Goal: Task Accomplishment & Management: Manage account settings

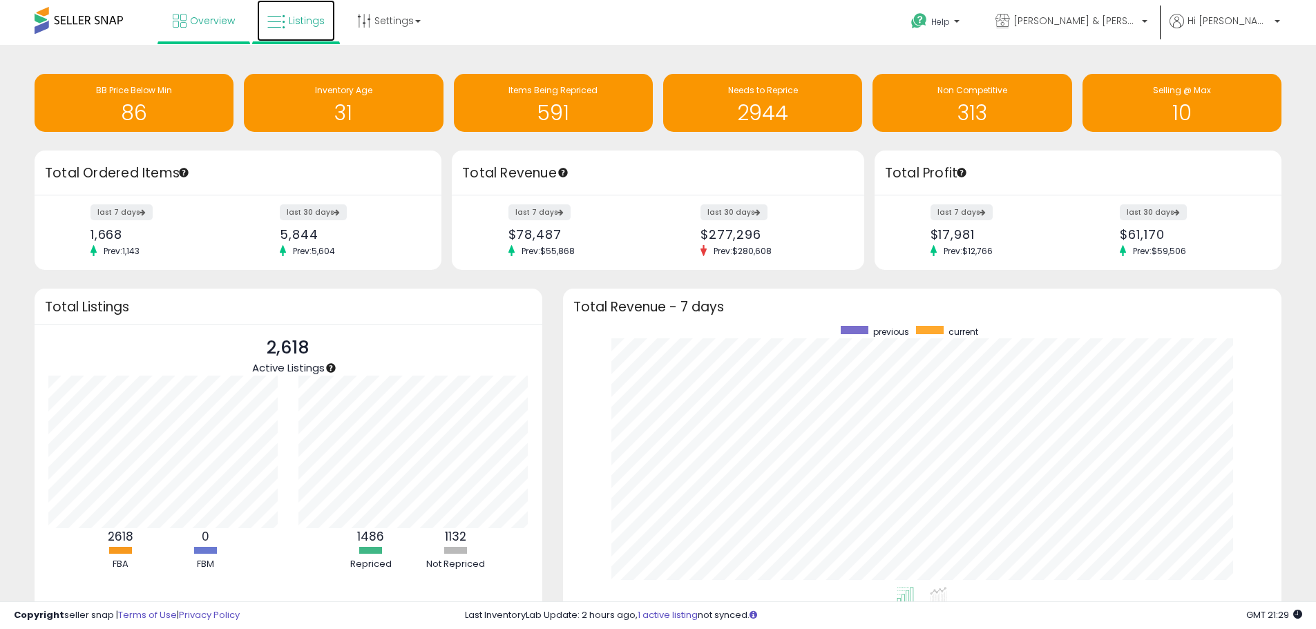
click at [312, 11] on link "Listings" at bounding box center [296, 20] width 78 height 41
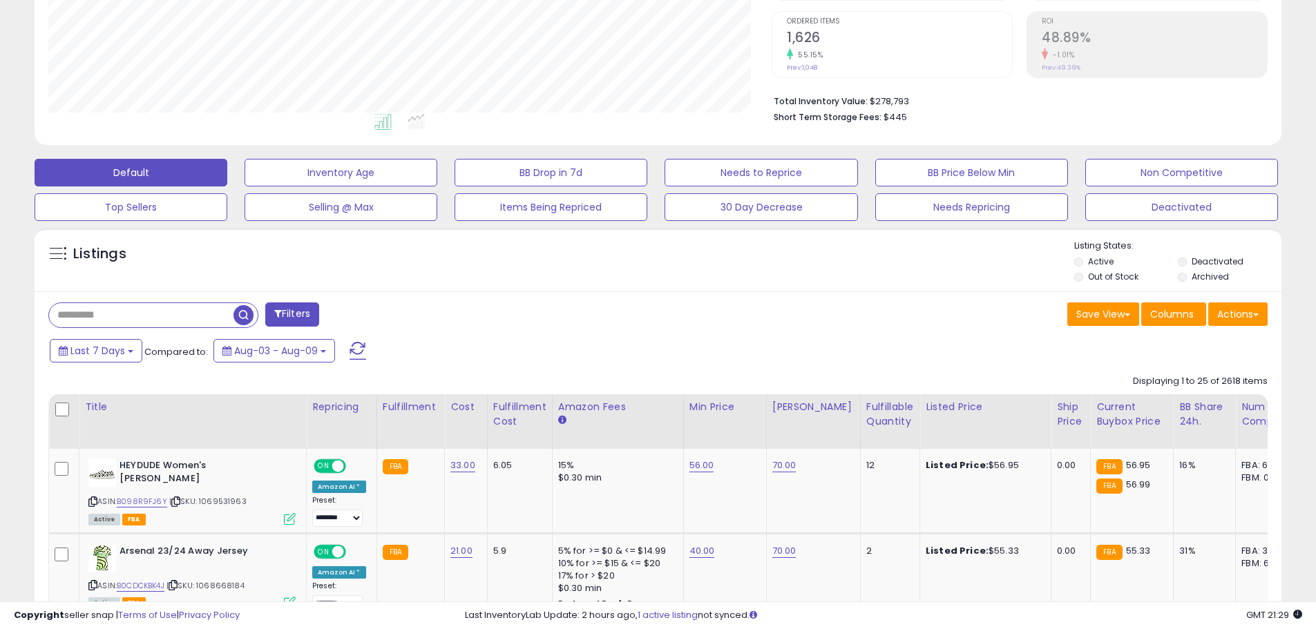
scroll to position [283, 723]
click at [1187, 260] on li "Deactivated" at bounding box center [1229, 263] width 102 height 15
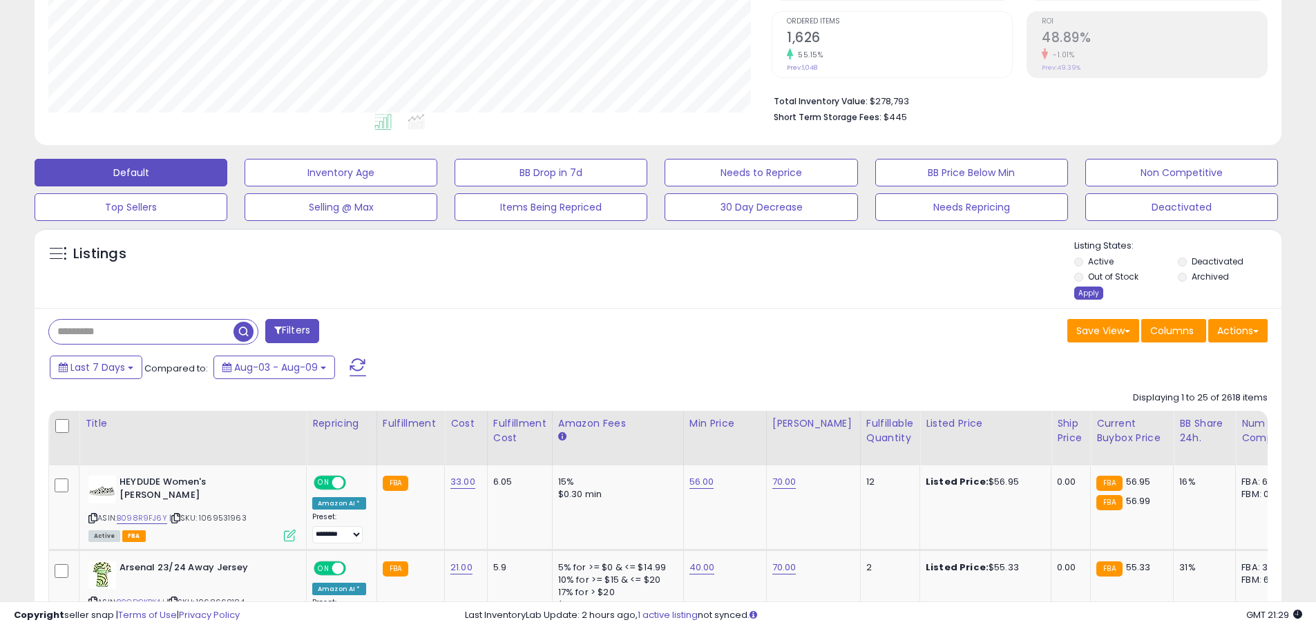
click at [1094, 289] on div "Apply" at bounding box center [1088, 293] width 29 height 13
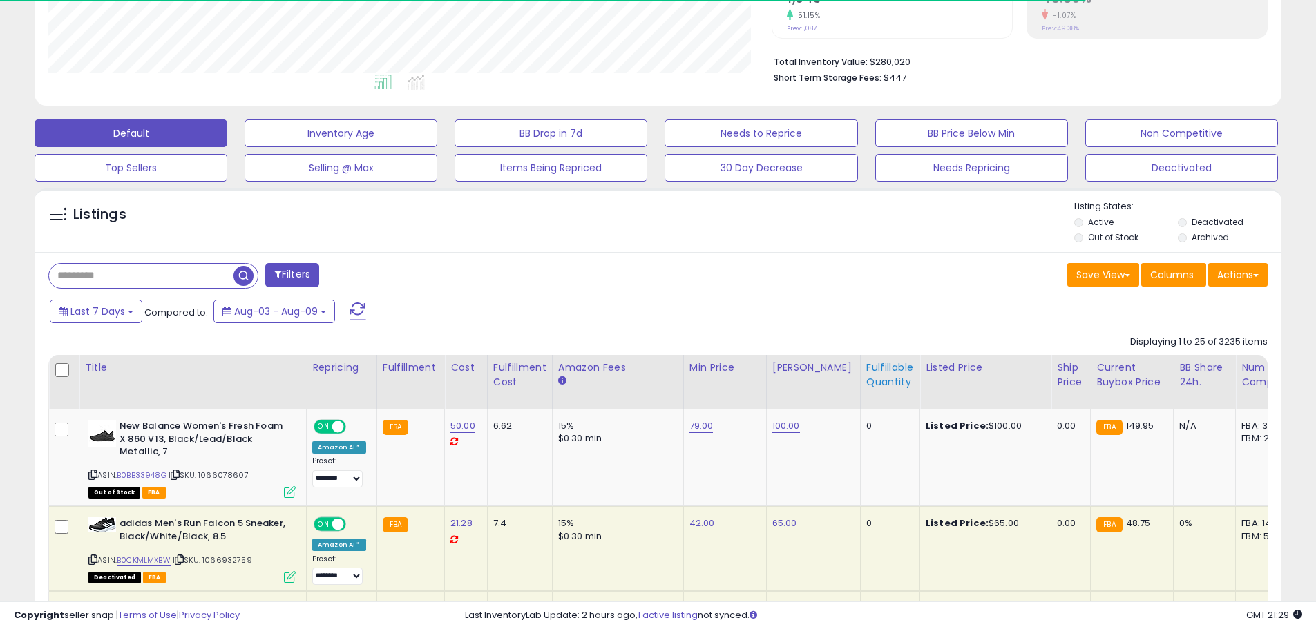
scroll to position [366, 0]
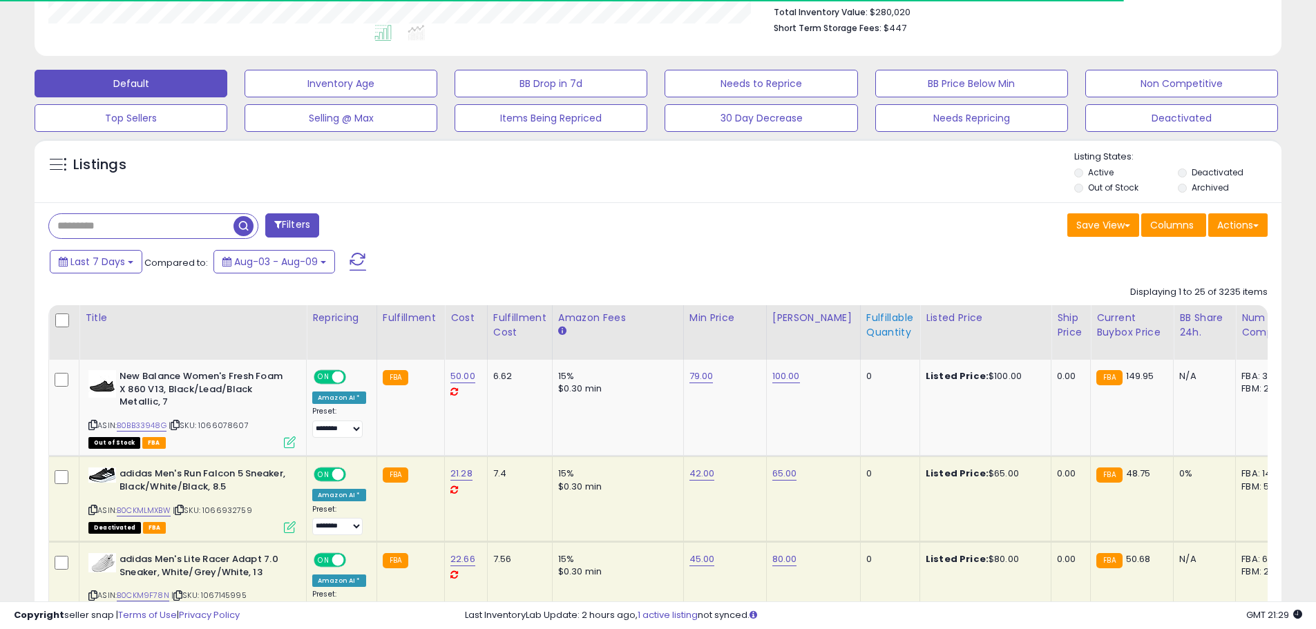
click at [882, 326] on div "Fulfillable Quantity" at bounding box center [890, 325] width 48 height 29
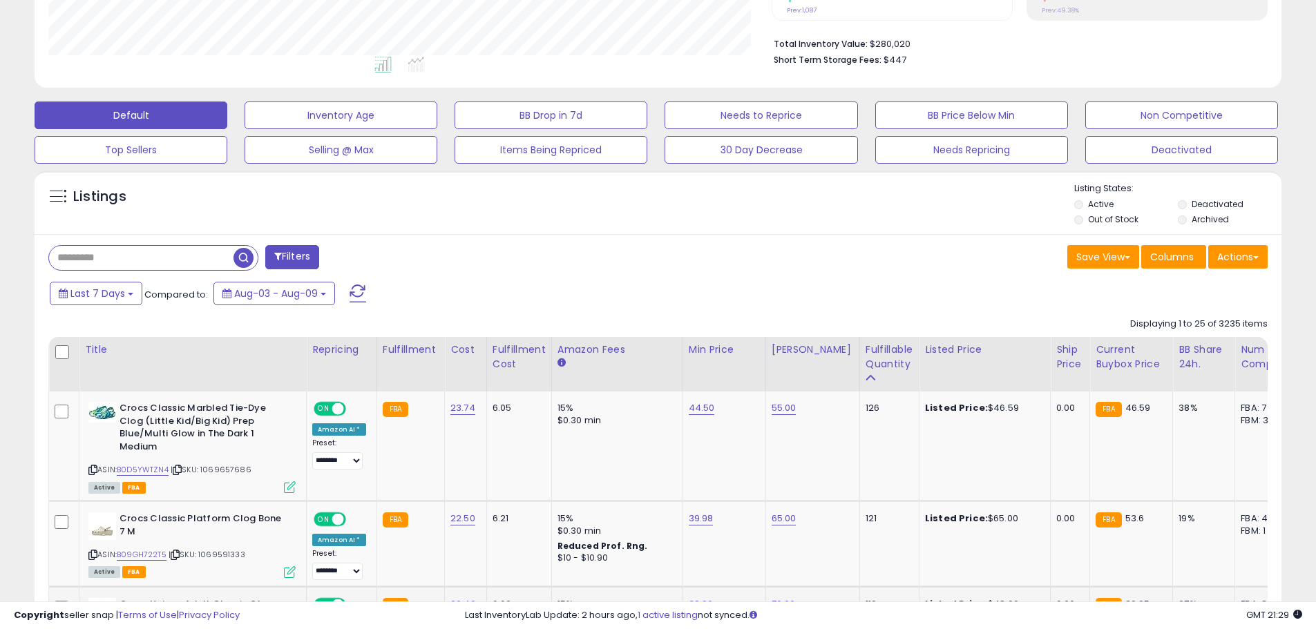
scroll to position [573, 0]
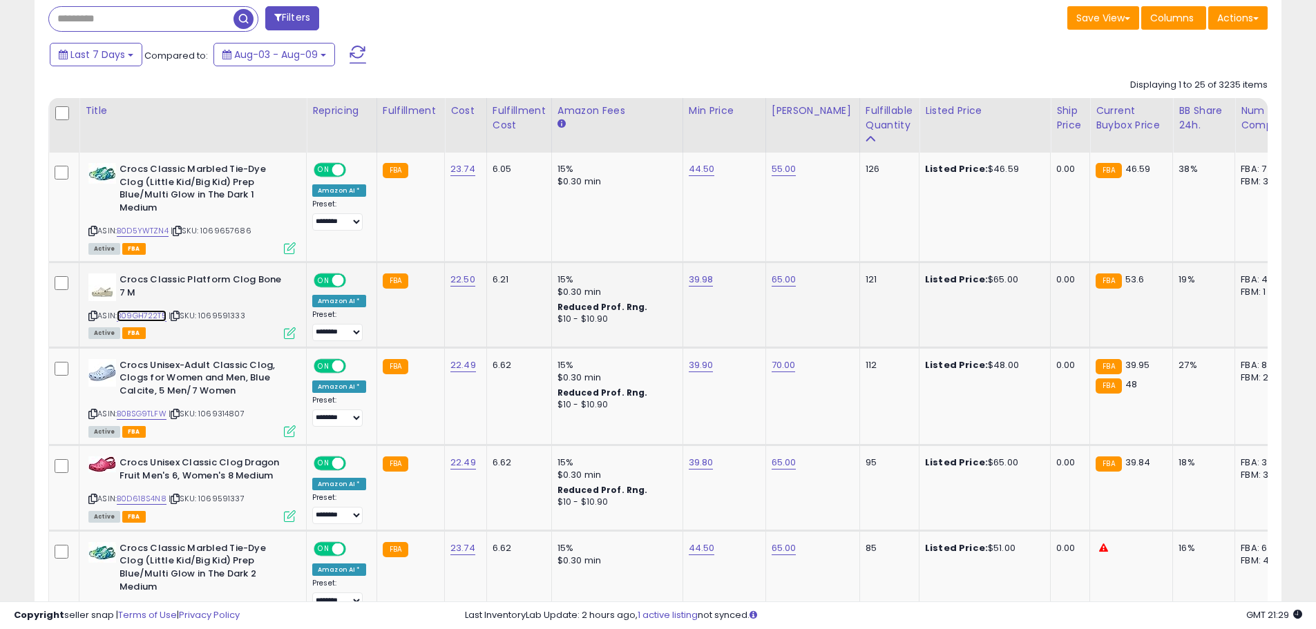
click at [151, 311] on link "B09GH722T5" at bounding box center [142, 316] width 50 height 12
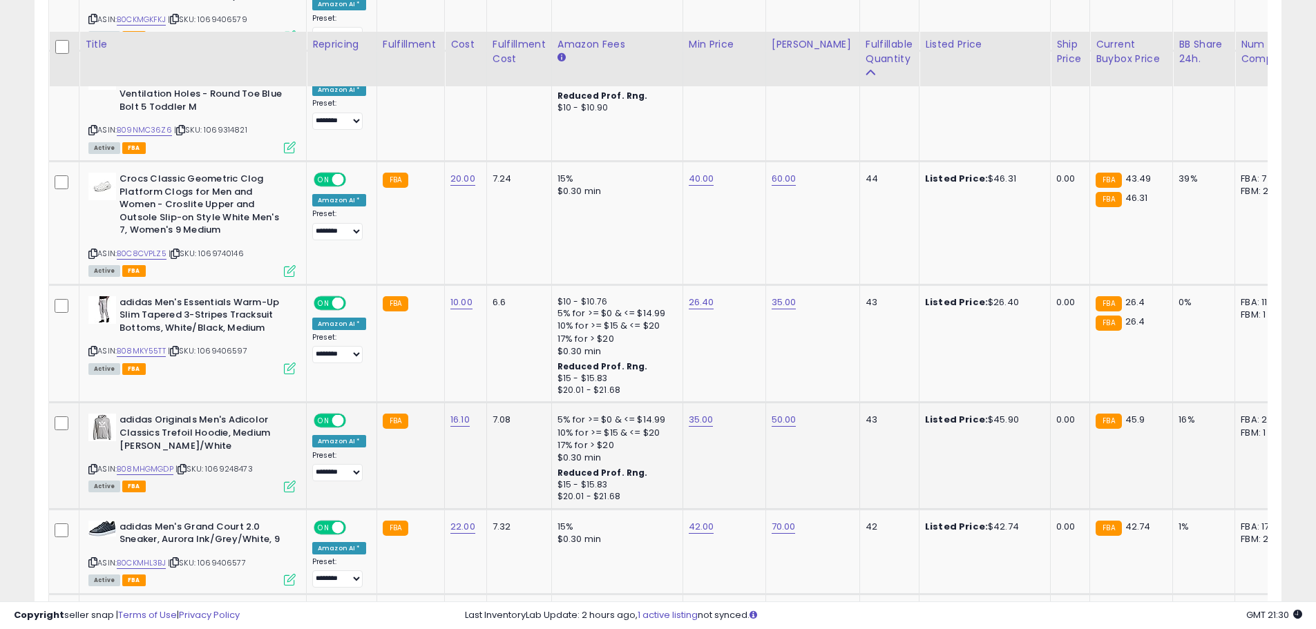
scroll to position [2690, 0]
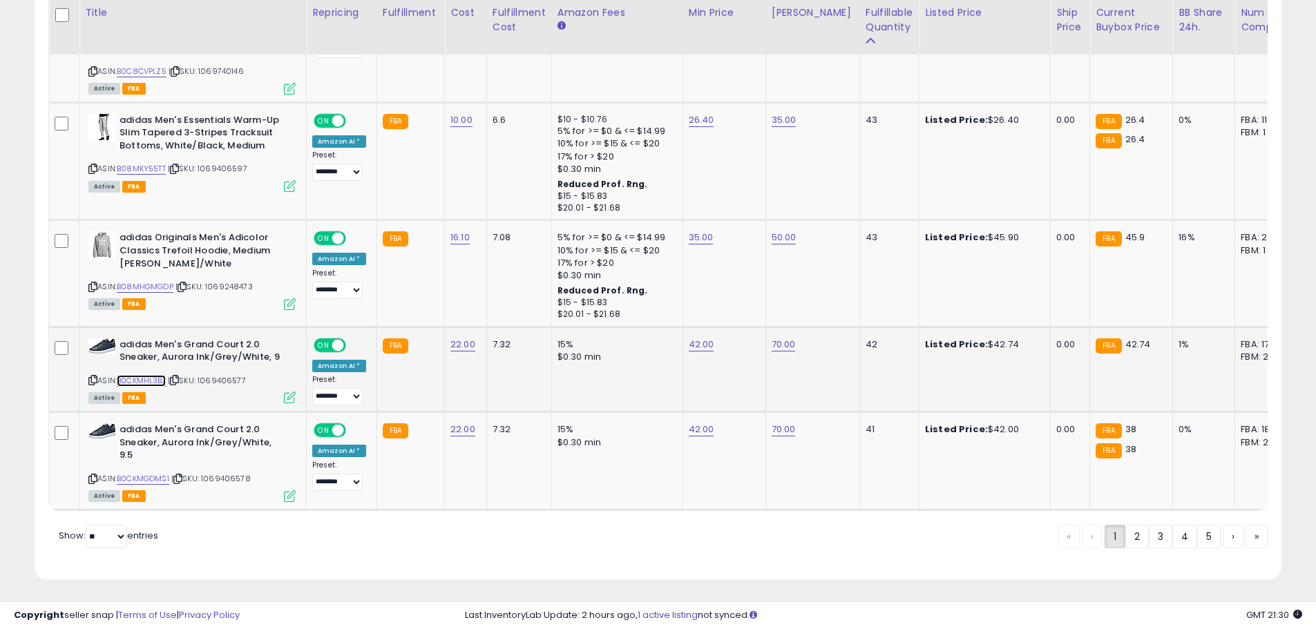
click at [154, 382] on link "B0CKMHL3BJ" at bounding box center [141, 381] width 49 height 12
